Goal: Communication & Community: Share content

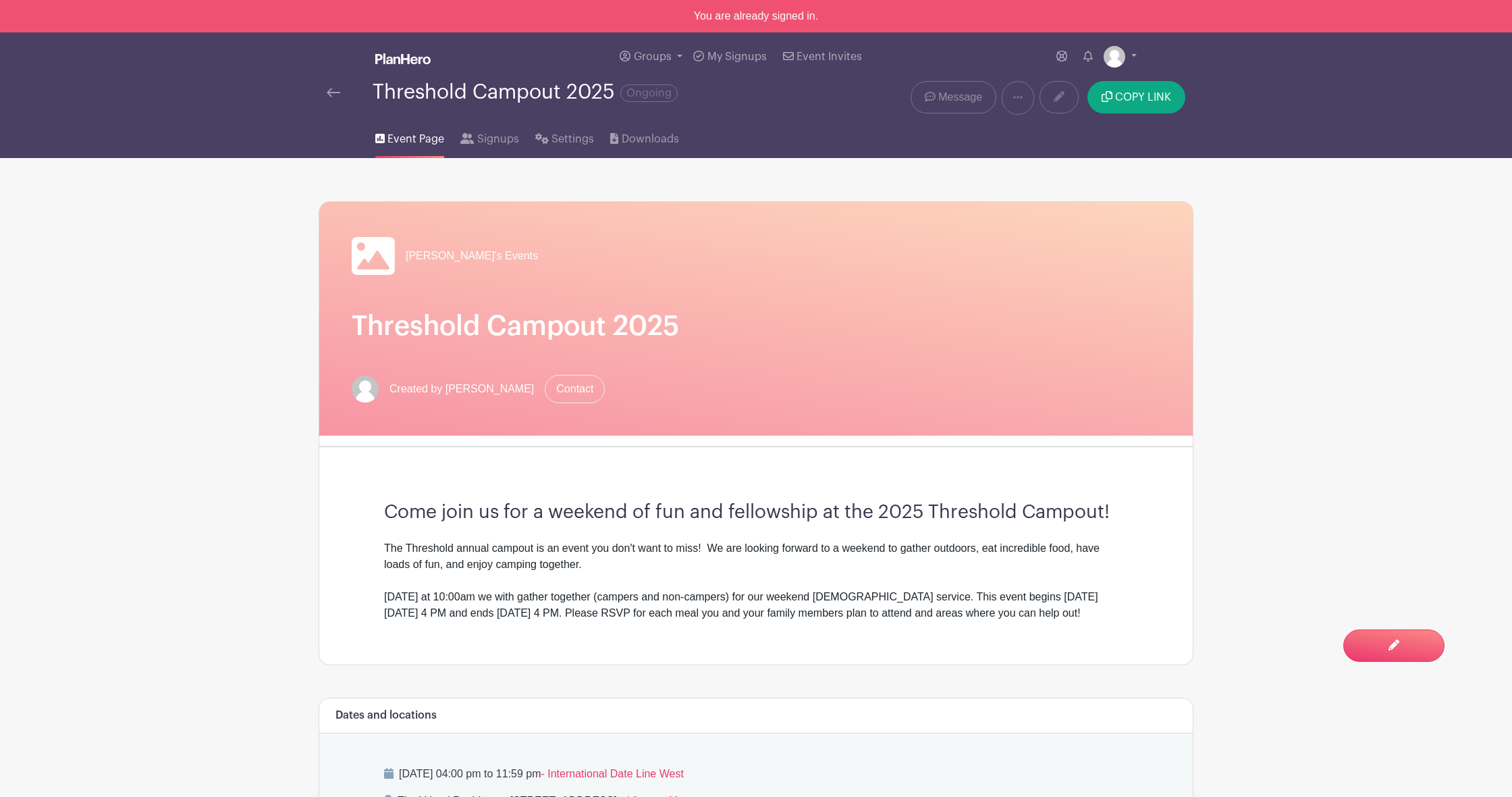
click at [951, 91] on span "Message" at bounding box center [960, 96] width 44 height 16
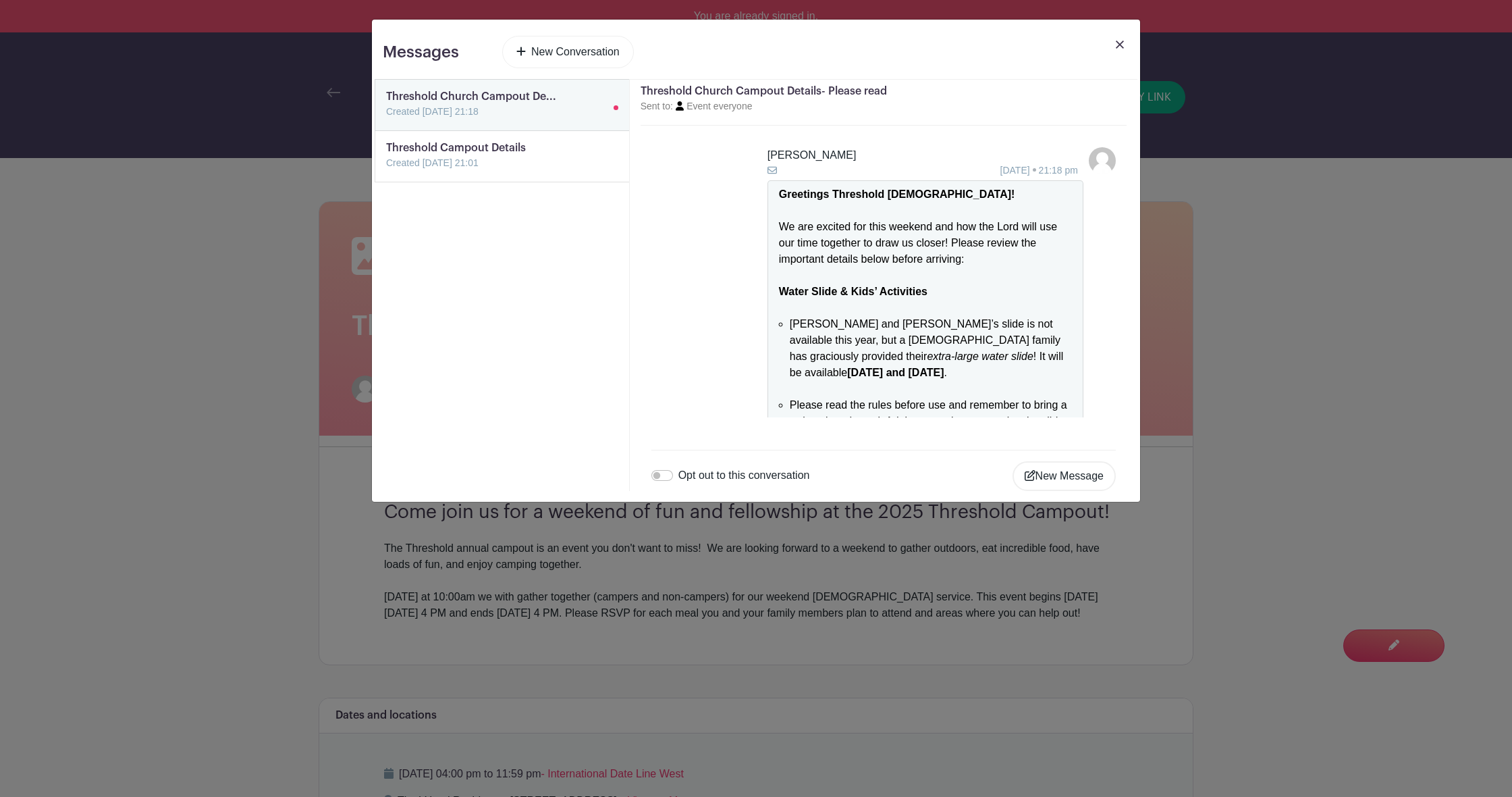
scroll to position [813, 0]
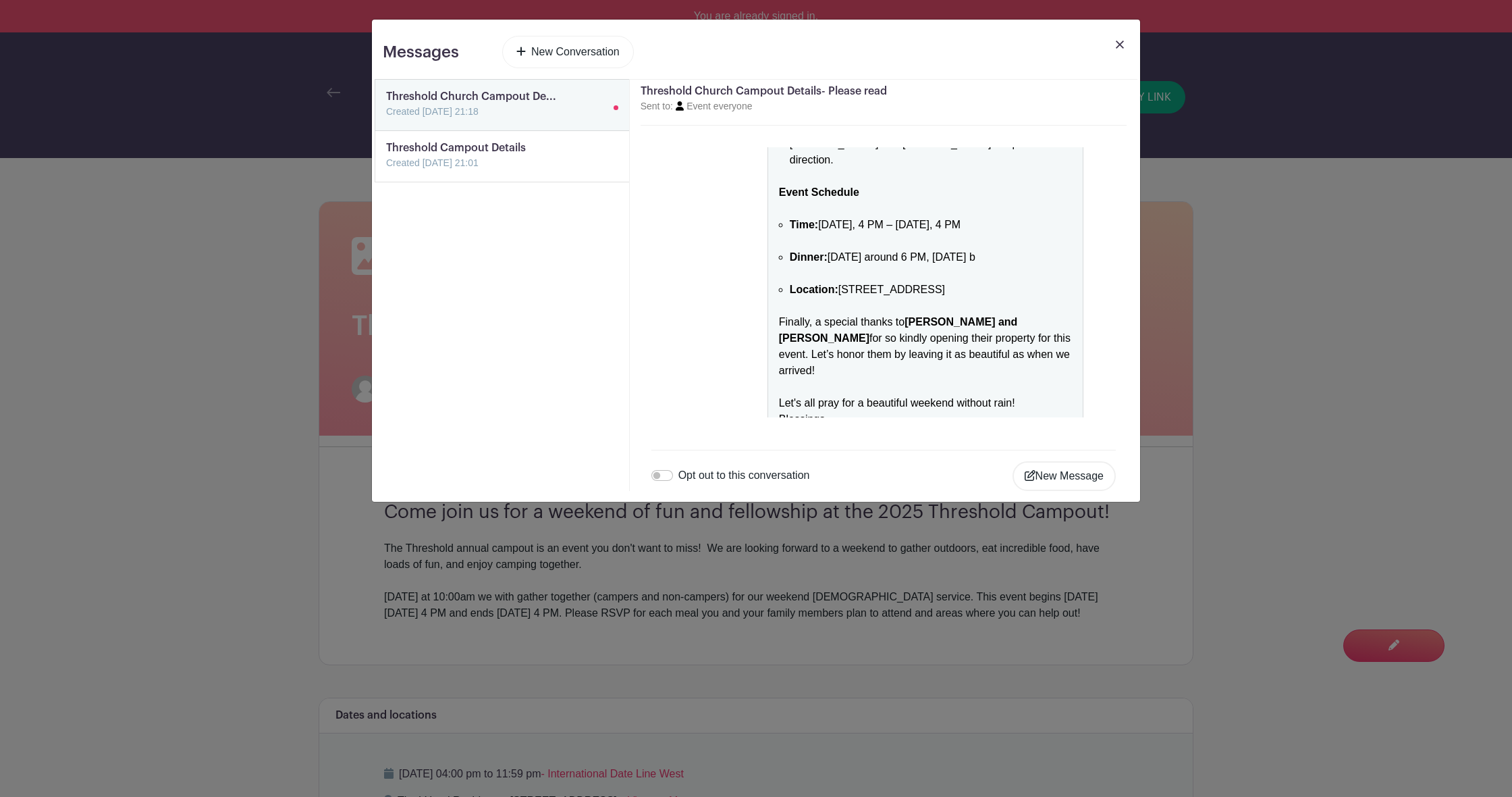
click at [387, 171] on link at bounding box center [387, 171] width 0 height 0
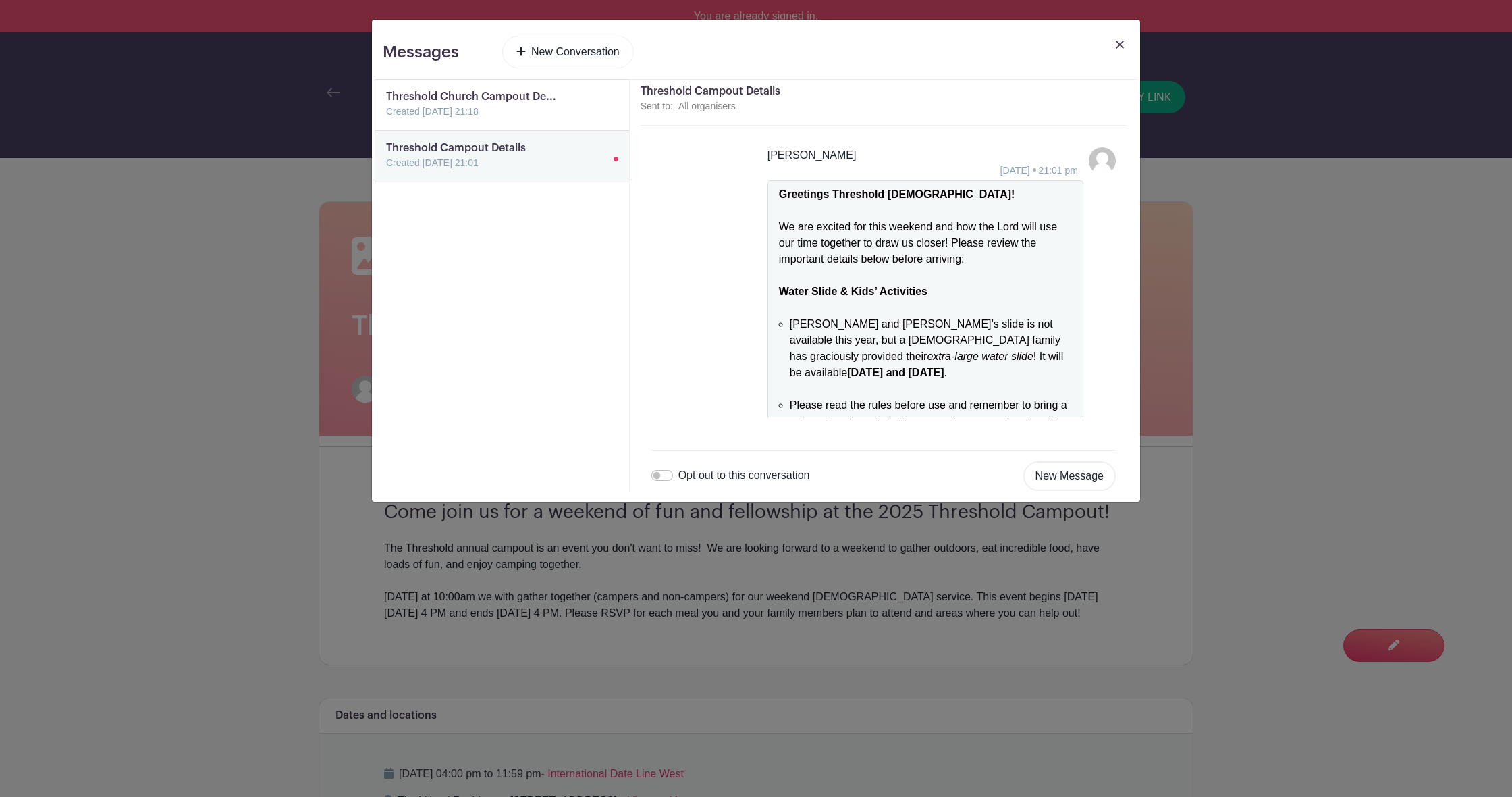
click at [387, 119] on link at bounding box center [387, 119] width 0 height 0
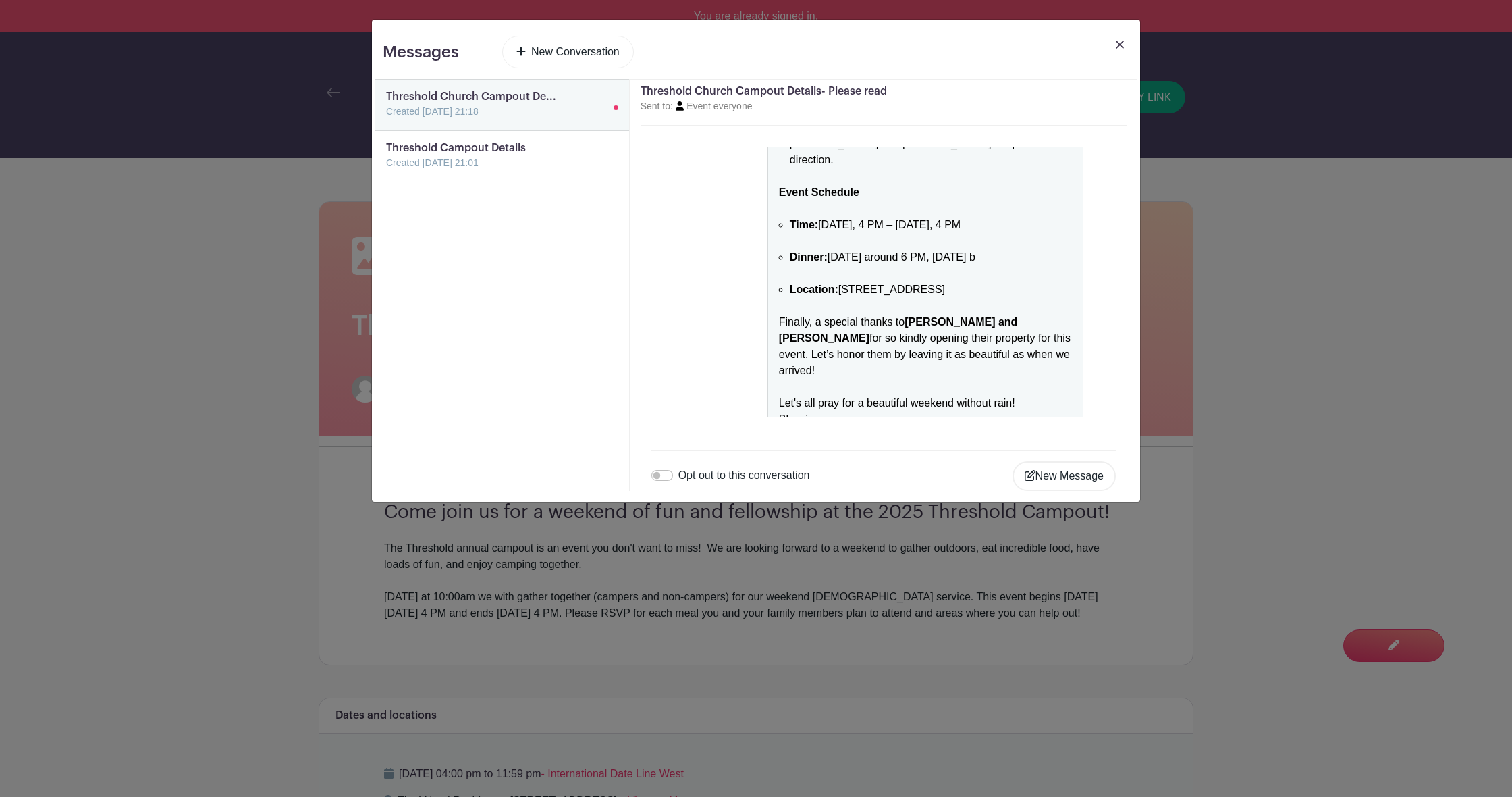
click at [387, 171] on link at bounding box center [387, 171] width 0 height 0
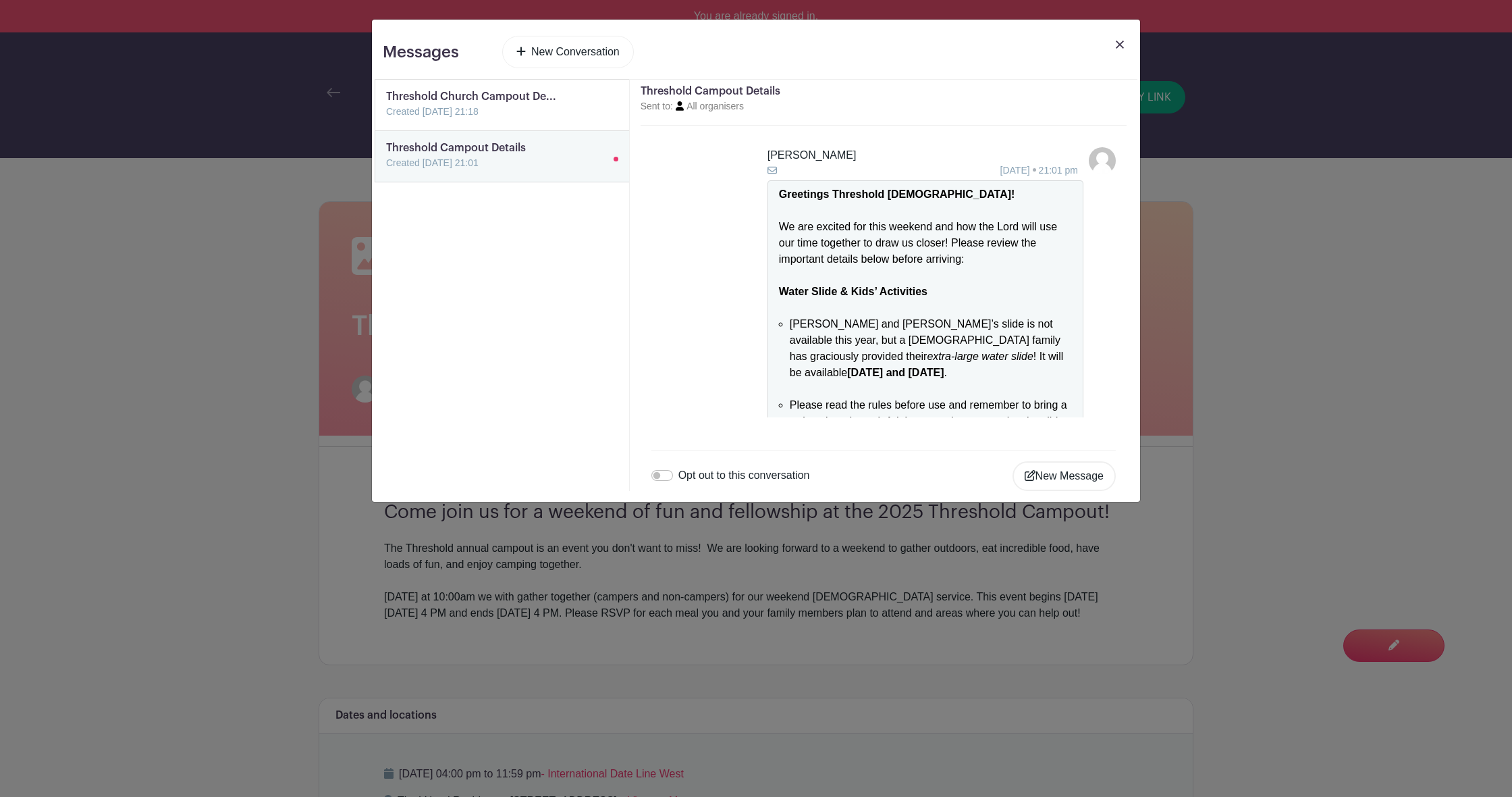
scroll to position [829, 0]
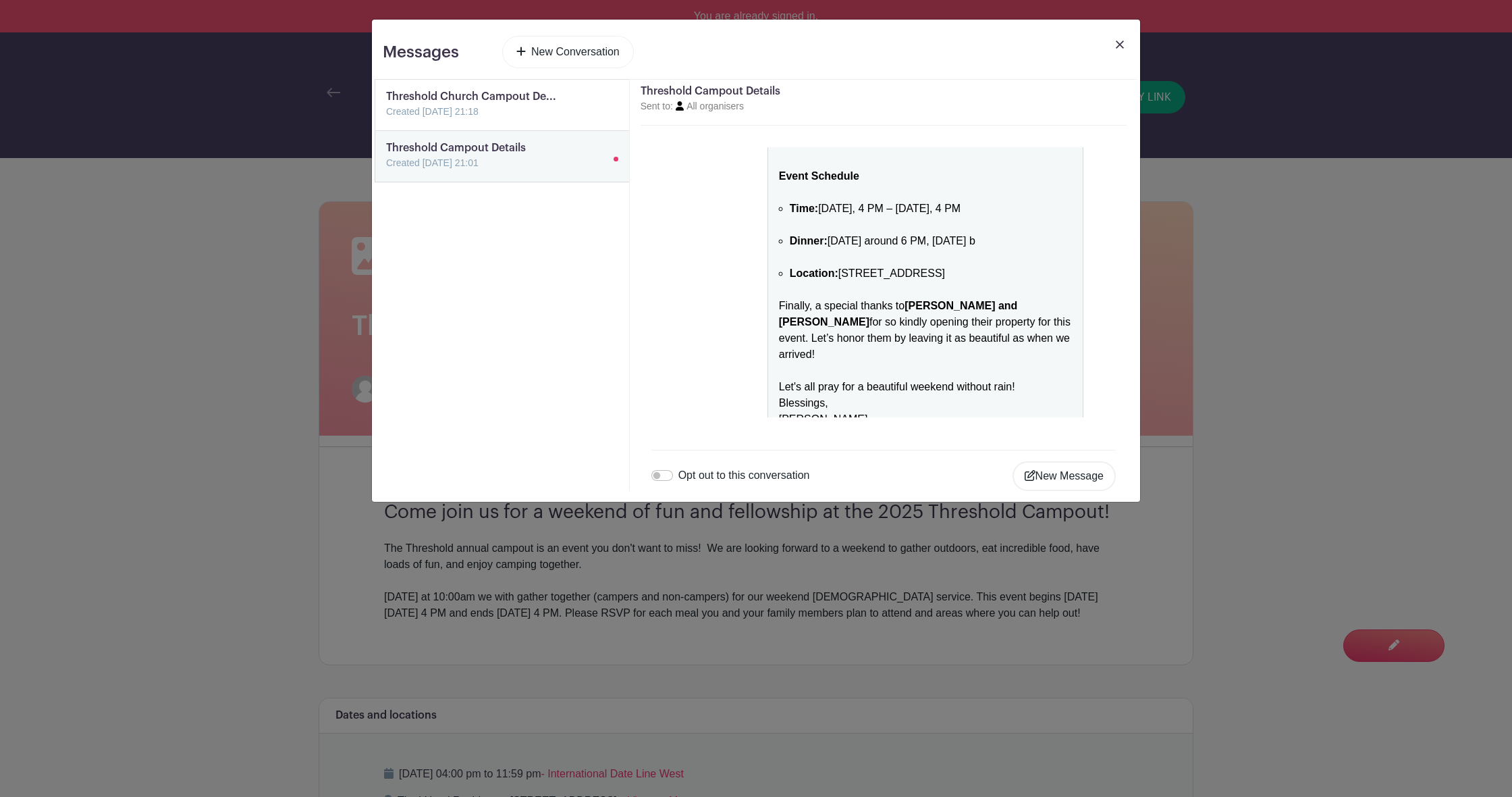
click at [565, 57] on link "New Conversation" at bounding box center [568, 52] width 132 height 33
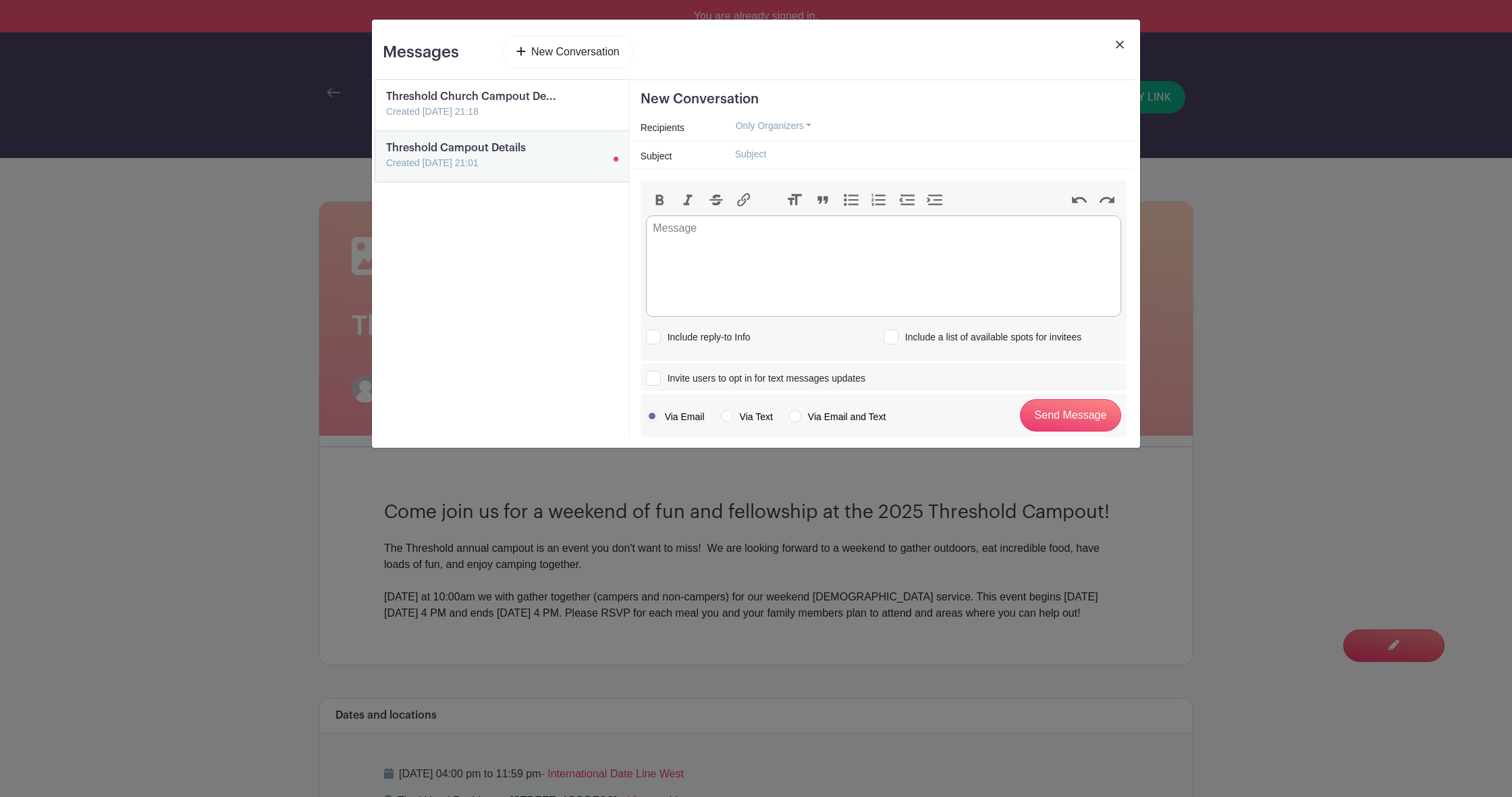
click at [766, 116] on button "Only Organizers" at bounding box center [774, 126] width 99 height 21
click at [767, 247] on link "Everyone" at bounding box center [792, 251] width 135 height 19
click at [756, 159] on input "text" at bounding box center [926, 154] width 403 height 21
click at [736, 234] on trix-editor at bounding box center [883, 266] width 475 height 102
paste trix-editor "<ul><li>If you signed up for <strong>setup [DATE]</strong>, please arrive by <s…"
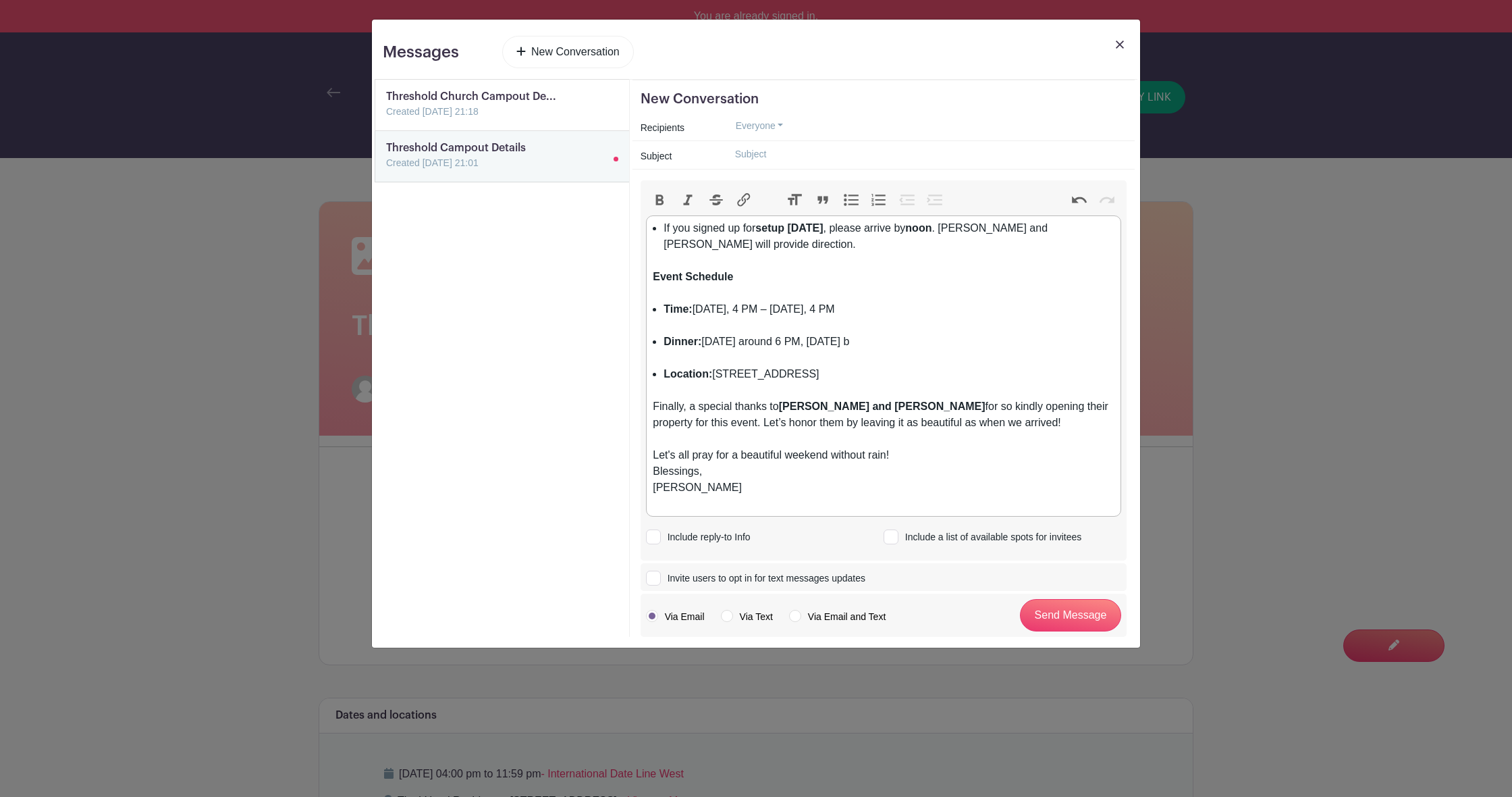
click at [752, 289] on div "Event Schedule" at bounding box center [884, 284] width 461 height 33
click at [667, 242] on li "If you signed up for setup [DATE] , please arrive by noon . [PERSON_NAME] and […" at bounding box center [888, 244] width 450 height 49
drag, startPoint x: 807, startPoint y: 229, endPoint x: 838, endPoint y: 227, distance: 31.1
click at [823, 227] on strong "setup [DATE]" at bounding box center [789, 228] width 68 height 12
click at [864, 339] on li "Dinner: [DATE] around 6 PM, [DATE] b" at bounding box center [888, 341] width 450 height 16
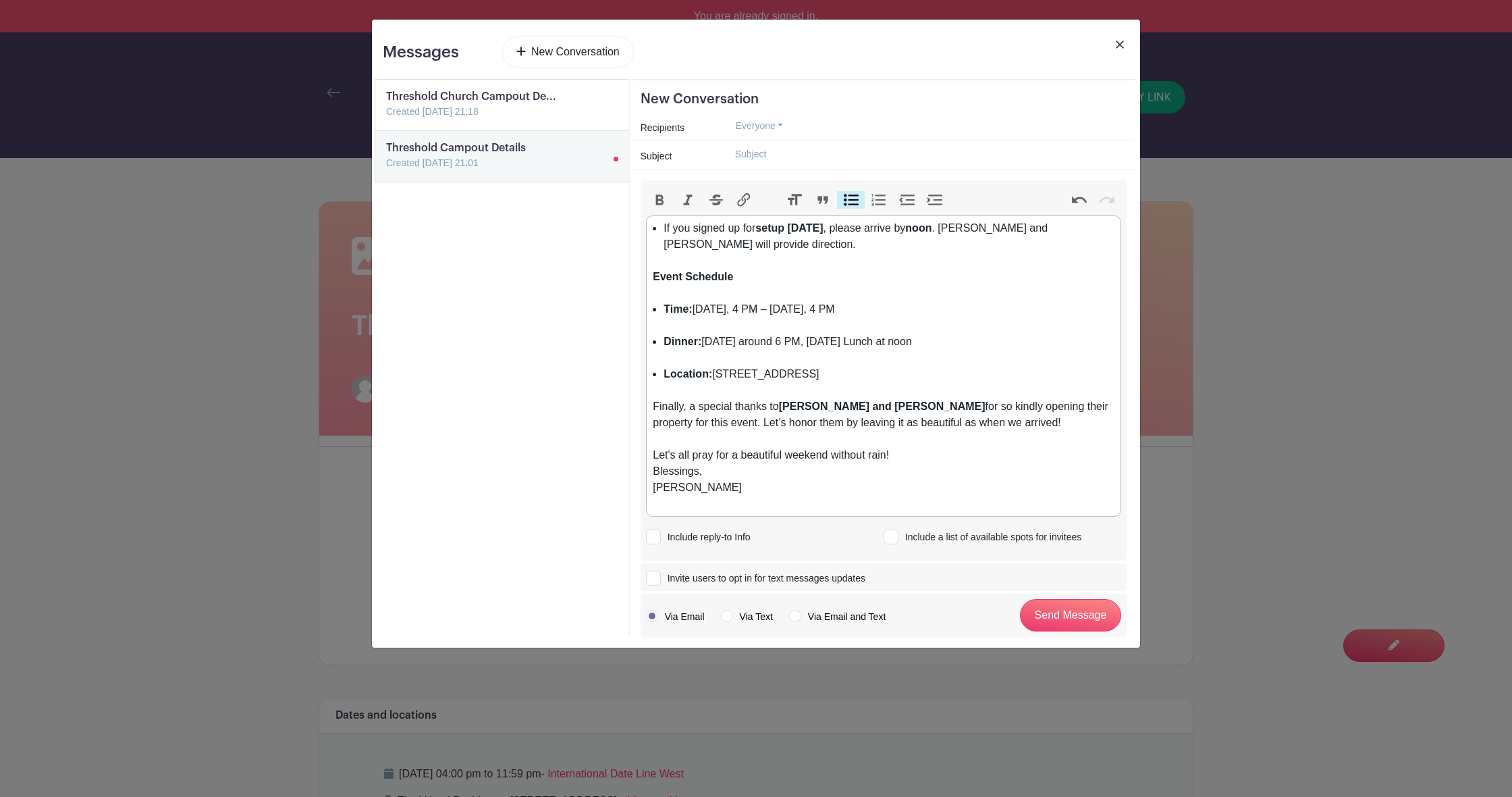
type trix-editor "<ul><li>If you signed up for <strong>setup [DATE]</strong>, please arrive by <s…"
click at [736, 158] on input "text" at bounding box center [926, 154] width 403 height 21
type input "Missing information- Campout"
click at [663, 229] on li "If you signed up for setup [DATE] , please arrive by noon . [PERSON_NAME] and […" at bounding box center [888, 244] width 450 height 49
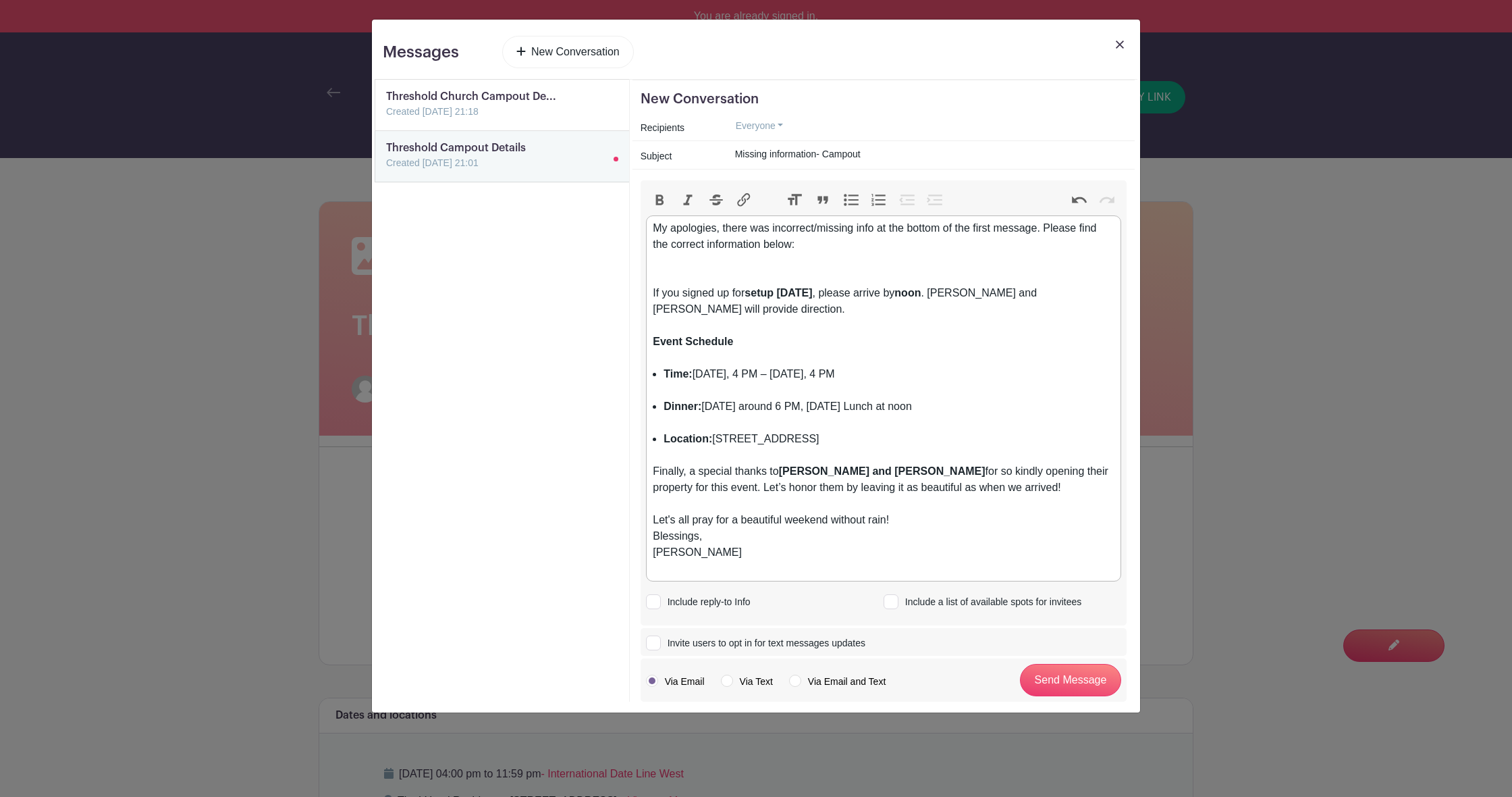
drag, startPoint x: 696, startPoint y: 409, endPoint x: 968, endPoint y: 374, distance: 274.2
click at [696, 409] on strong "Dinner:" at bounding box center [682, 406] width 38 height 12
drag, startPoint x: 786, startPoint y: 409, endPoint x: 813, endPoint y: 410, distance: 27.0
click at [786, 409] on li "Dinner/Lunch: [DATE] around 6 PM, [DATE] Lunch at noon" at bounding box center [888, 406] width 450 height 16
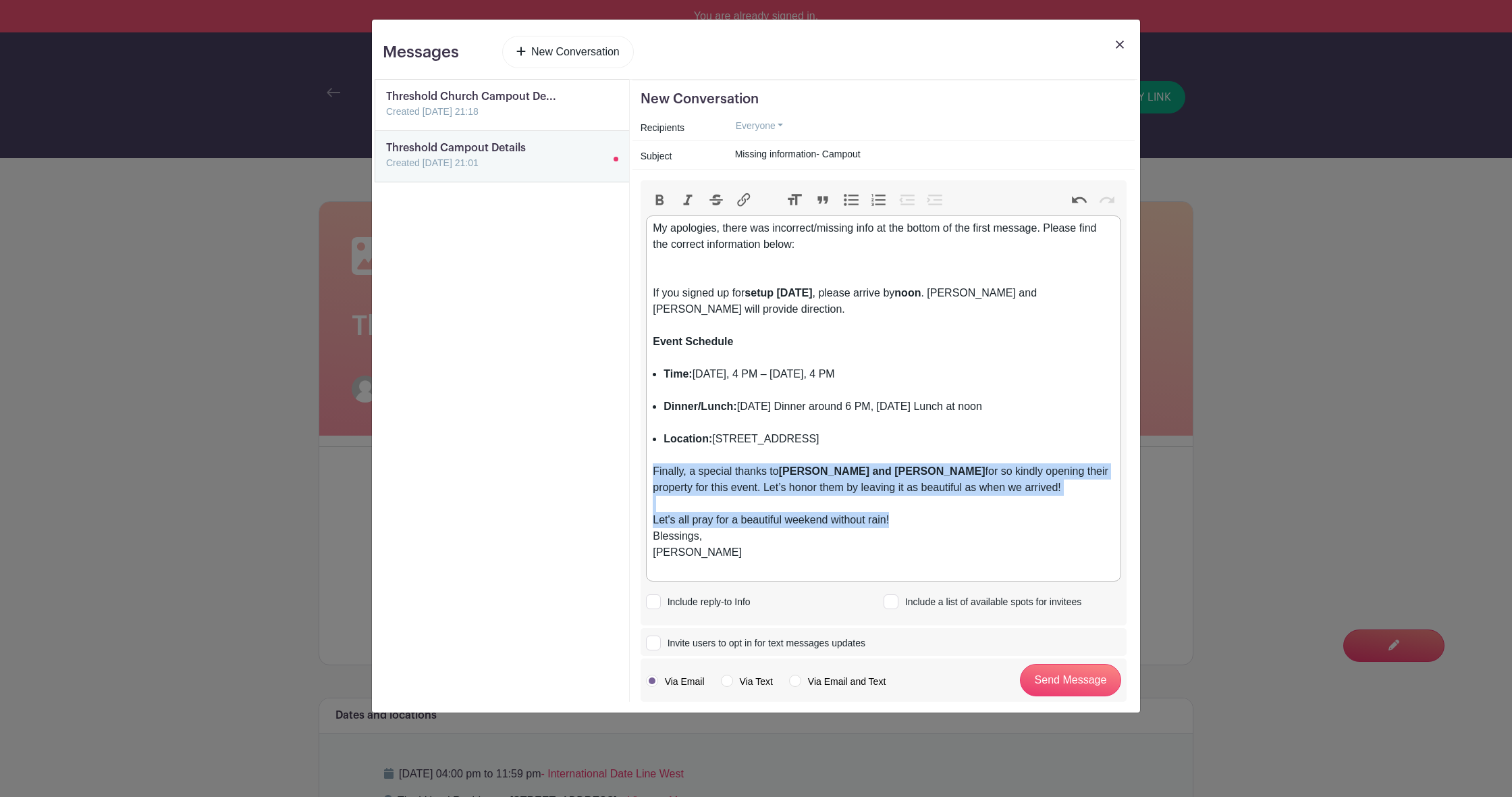
drag, startPoint x: 903, startPoint y: 521, endPoint x: 647, endPoint y: 463, distance: 262.5
click at [646, 465] on trix-editor "My apologies, there was incorrect/missing info at the bottom of the first messa…" at bounding box center [883, 398] width 475 height 367
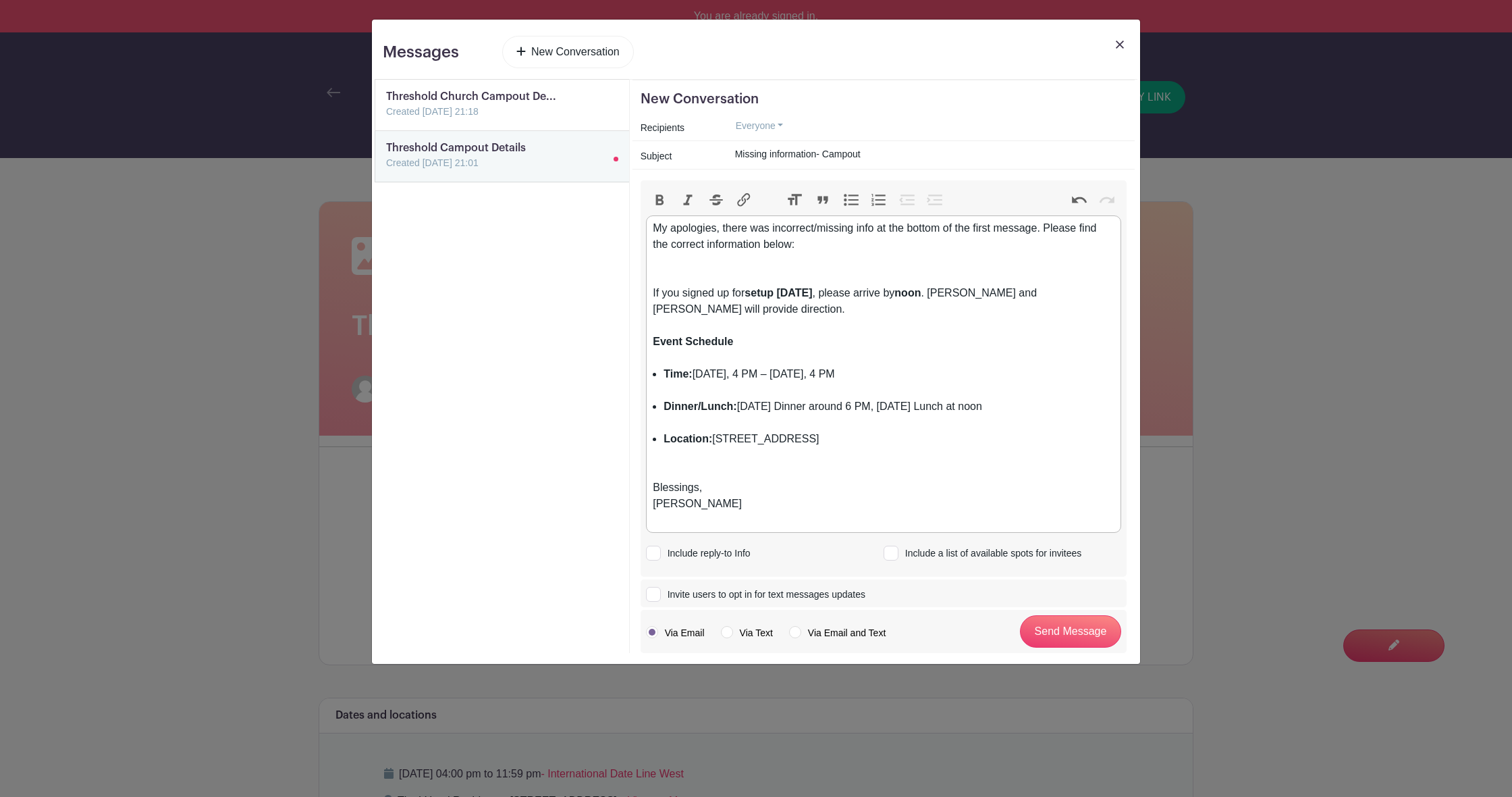
click at [660, 272] on div "My apologies, there was incorrect/missing info at the bottom of the first messa…" at bounding box center [884, 276] width 461 height 113
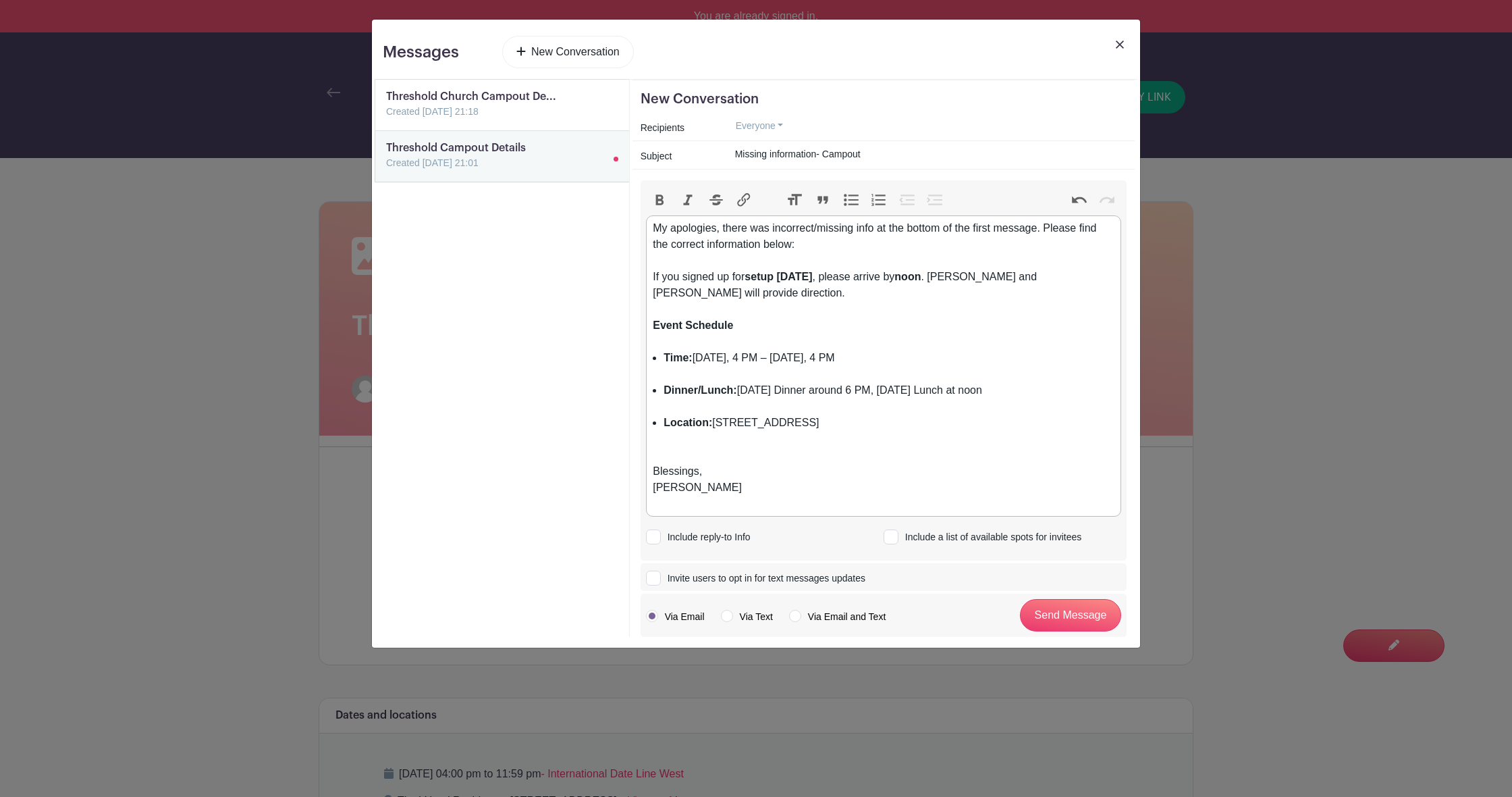
type trix-editor "<div>My apologies, there was incorrect/missing info at the bottom of the first …"
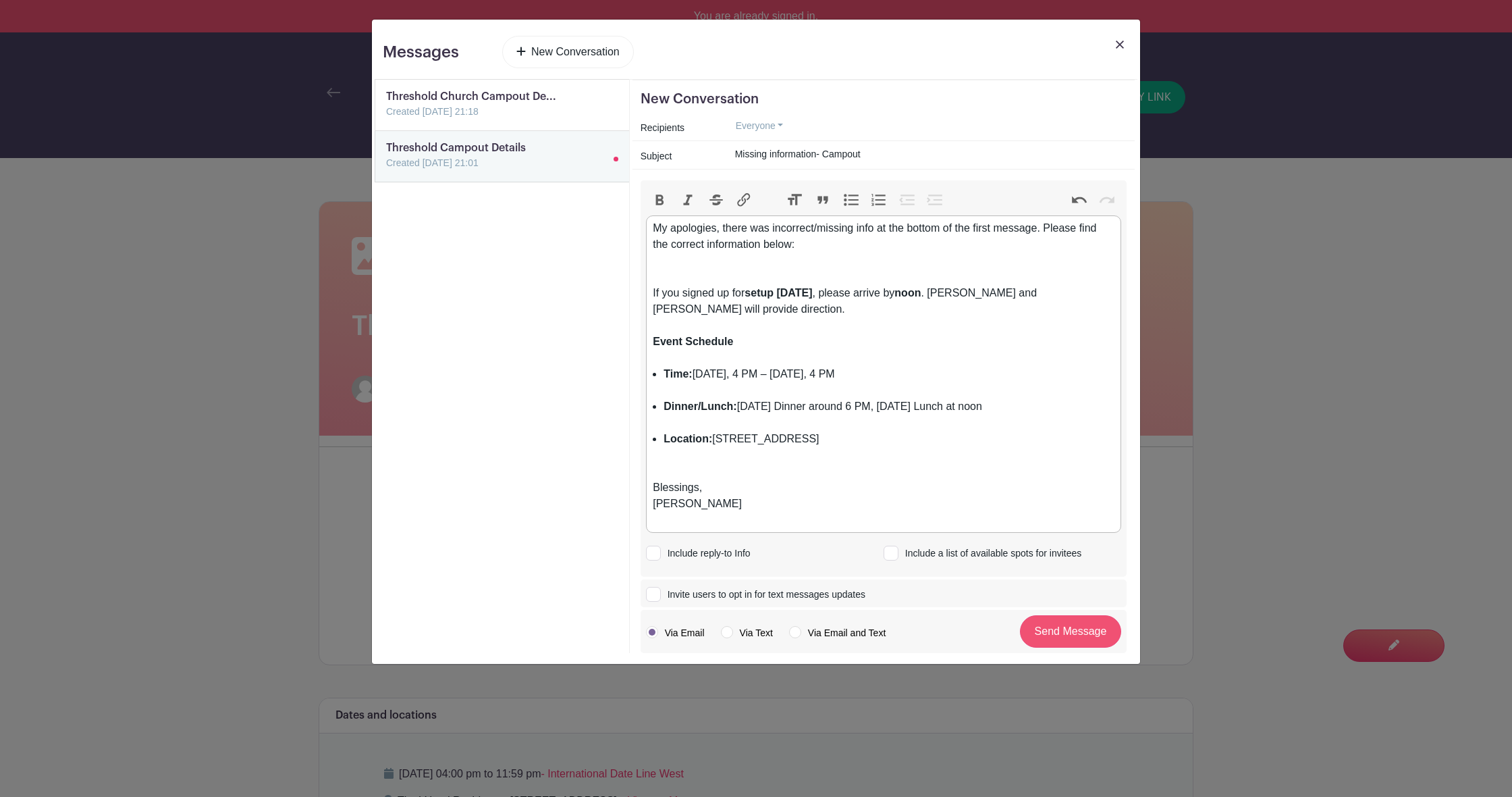
click at [1065, 638] on input "Send Message" at bounding box center [1070, 631] width 101 height 33
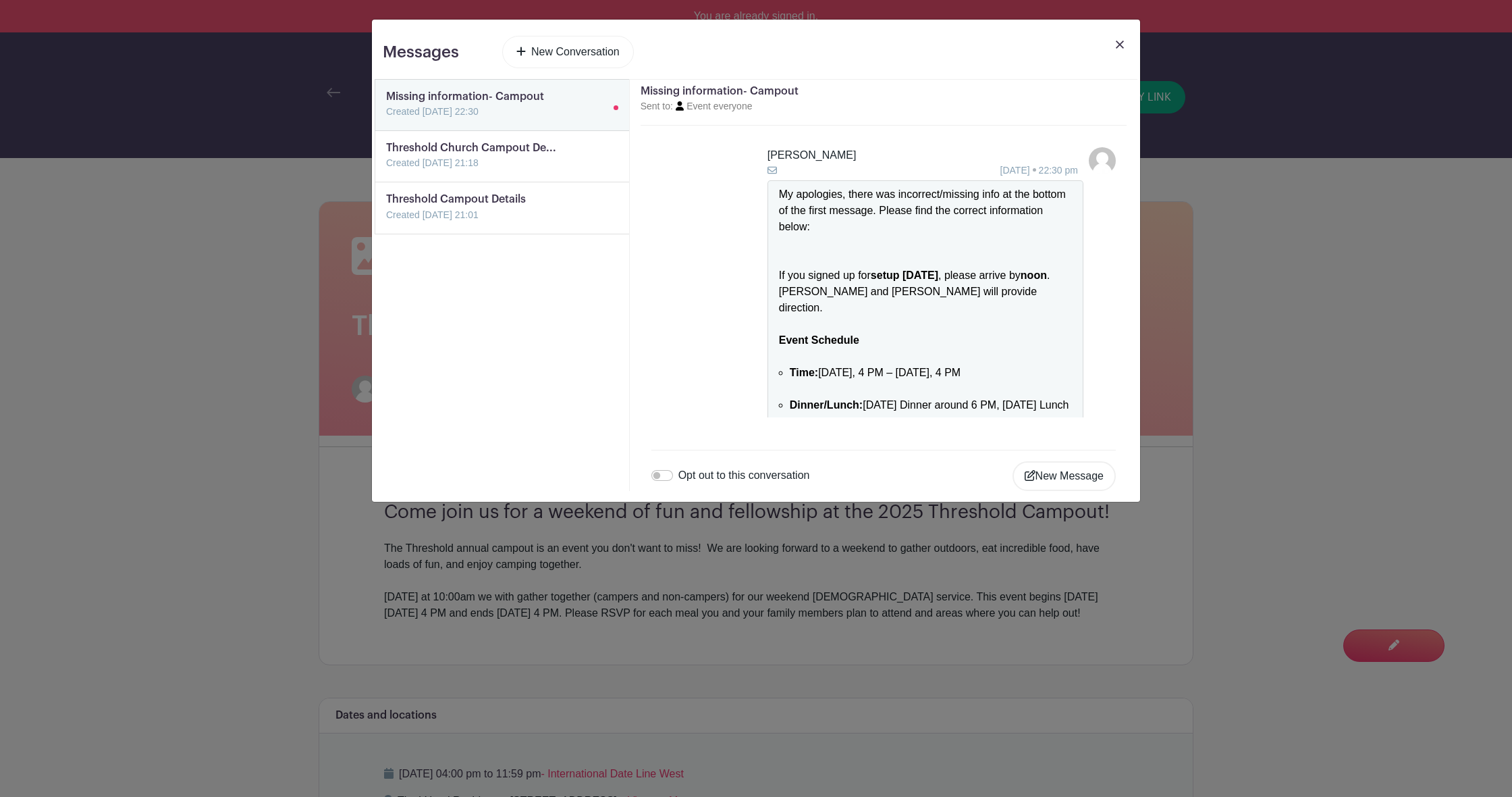
scroll to position [132, 0]
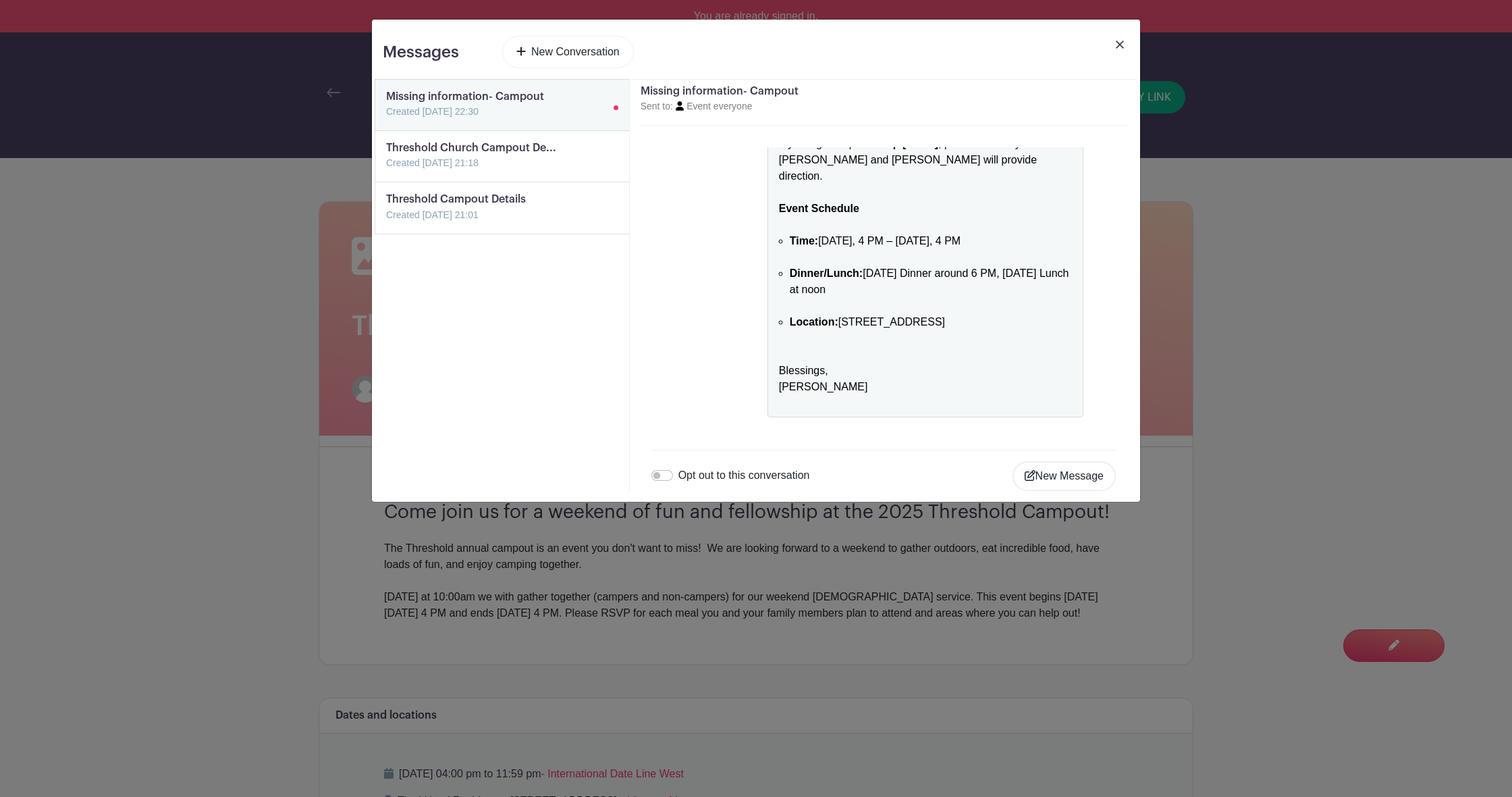
click at [1120, 44] on img at bounding box center [1120, 44] width 8 height 8
